Goal: Transaction & Acquisition: Purchase product/service

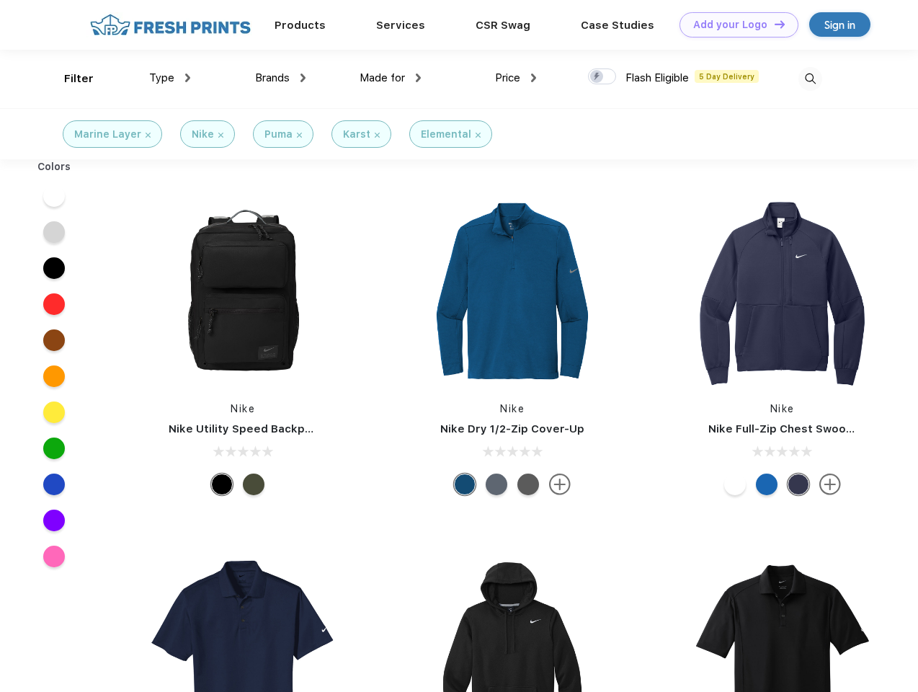
click at [733, 24] on link "Add your Logo Design Tool" at bounding box center [738, 24] width 119 height 25
click at [0, 0] on div "Design Tool" at bounding box center [0, 0] width 0 height 0
click at [773, 24] on link "Add your Logo Design Tool" at bounding box center [738, 24] width 119 height 25
click at [69, 79] on div "Filter" at bounding box center [79, 79] width 30 height 17
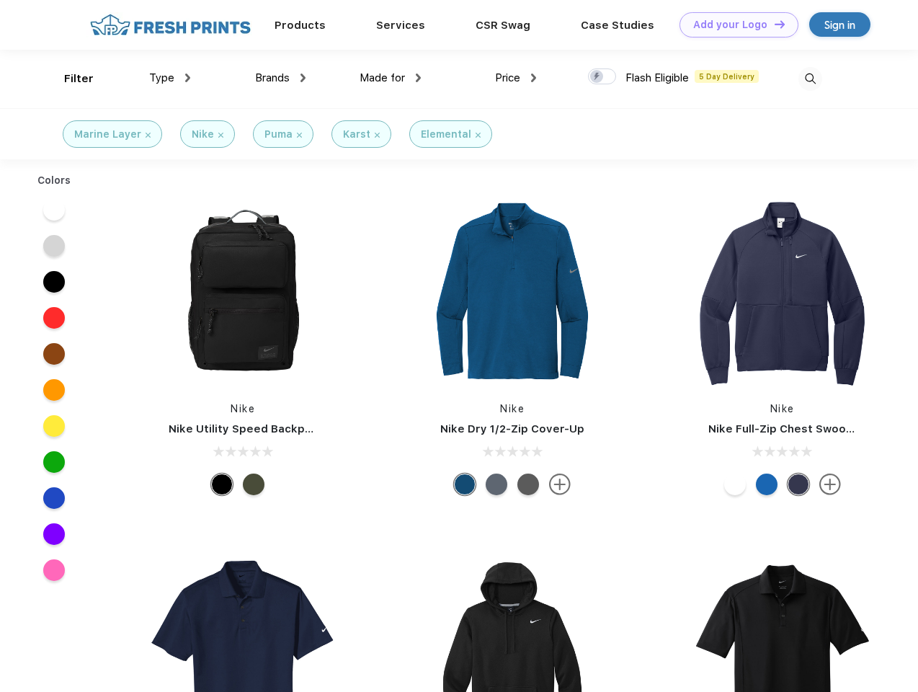
click at [170, 78] on span "Type" at bounding box center [161, 77] width 25 height 13
click at [280, 78] on span "Brands" at bounding box center [272, 77] width 35 height 13
click at [390, 78] on span "Made for" at bounding box center [381, 77] width 45 height 13
click at [516, 78] on span "Price" at bounding box center [507, 77] width 25 height 13
click at [602, 77] on div at bounding box center [602, 76] width 28 height 16
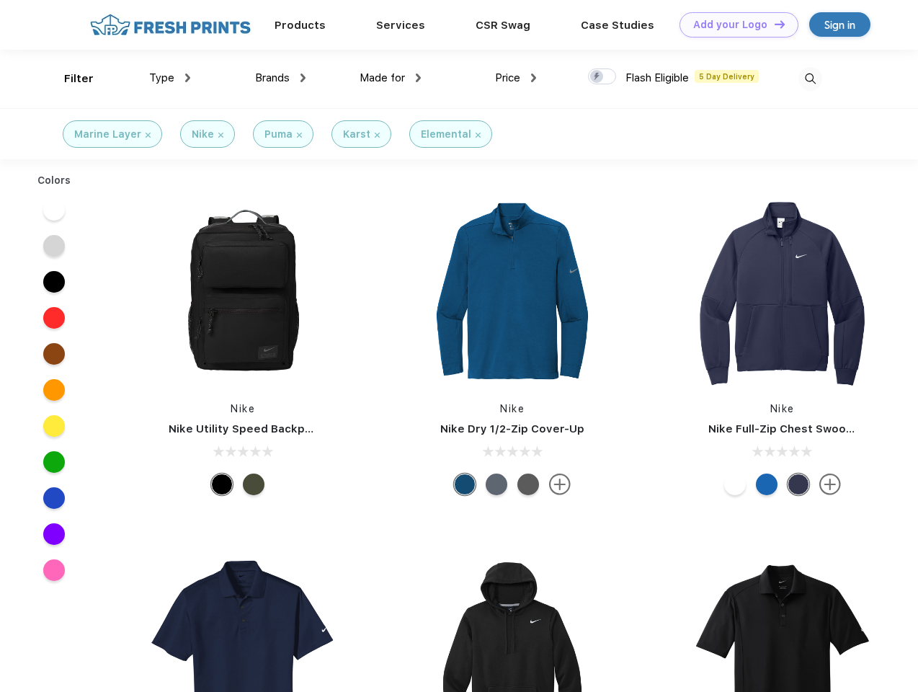
click at [597, 77] on input "checkbox" at bounding box center [592, 72] width 9 height 9
click at [810, 79] on img at bounding box center [810, 79] width 24 height 24
